Goal: Information Seeking & Learning: Learn about a topic

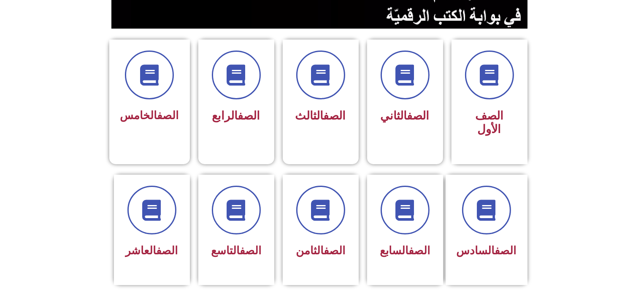
scroll to position [198, 0]
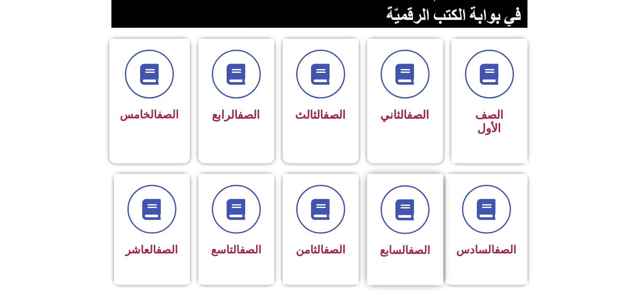
click at [428, 213] on div at bounding box center [404, 210] width 53 height 49
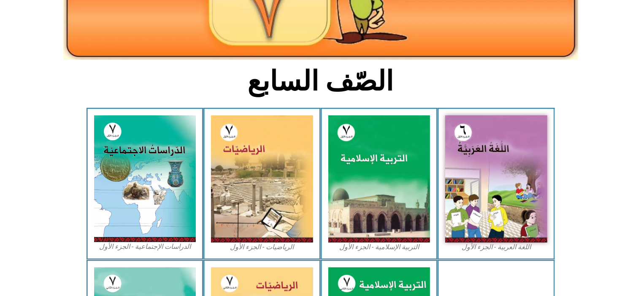
scroll to position [161, 0]
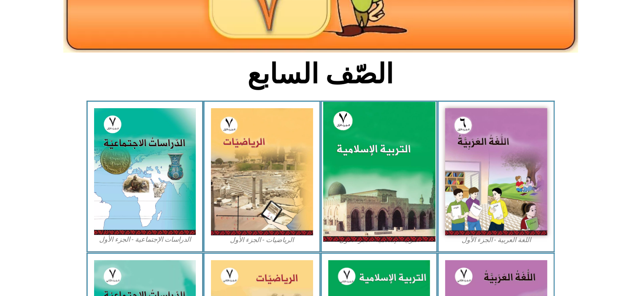
click at [395, 149] on img at bounding box center [379, 172] width 112 height 140
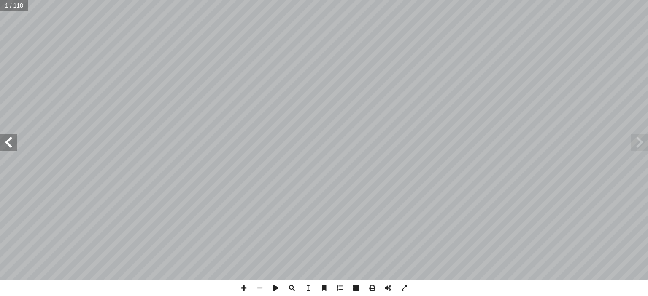
click at [13, 143] on span at bounding box center [8, 142] width 17 height 17
click at [13, 141] on span at bounding box center [8, 142] width 17 height 17
click at [10, 143] on span at bounding box center [8, 142] width 17 height 17
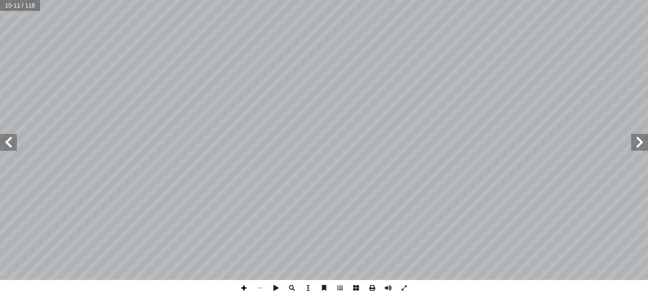
click at [243, 291] on span at bounding box center [244, 288] width 16 height 16
click at [245, 287] on span at bounding box center [244, 288] width 16 height 16
